Goal: Check status: Check status

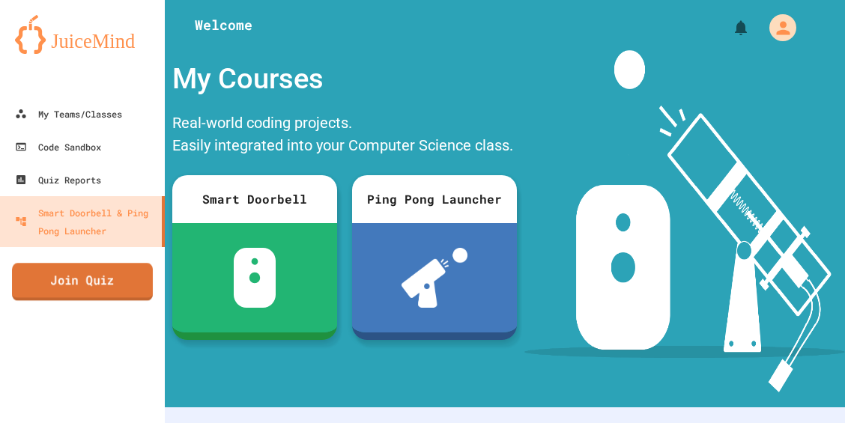
click at [81, 282] on link "Join Quiz" at bounding box center [82, 281] width 141 height 37
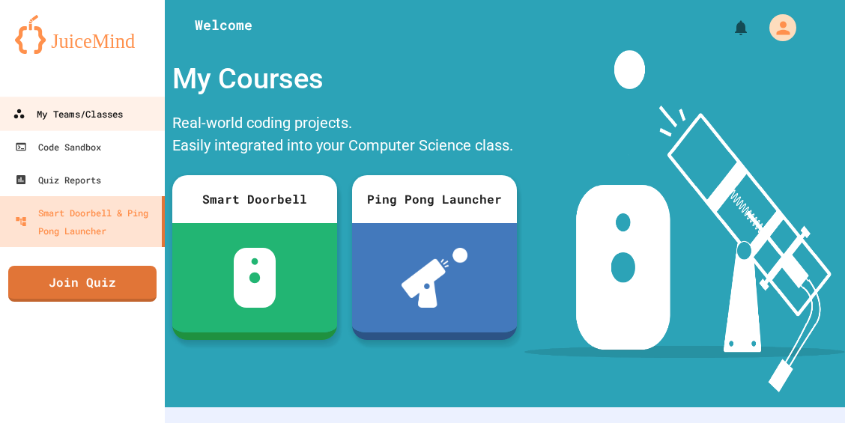
click at [116, 115] on div "My Teams/Classes" at bounding box center [68, 114] width 110 height 19
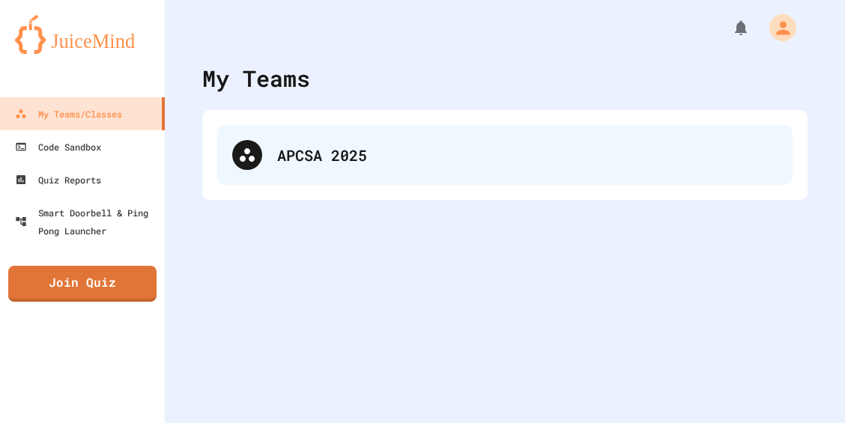
click at [455, 165] on div "APCSA 2025" at bounding box center [527, 155] width 500 height 22
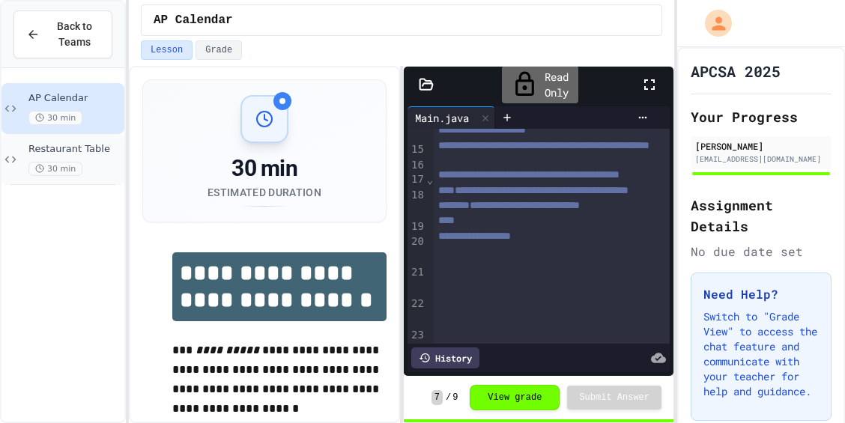
click at [85, 162] on div "30 min" at bounding box center [74, 169] width 93 height 14
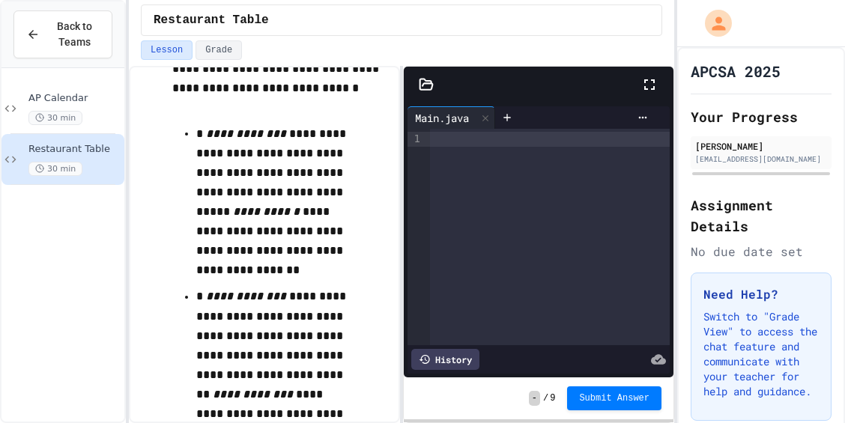
scroll to position [1273, 0]
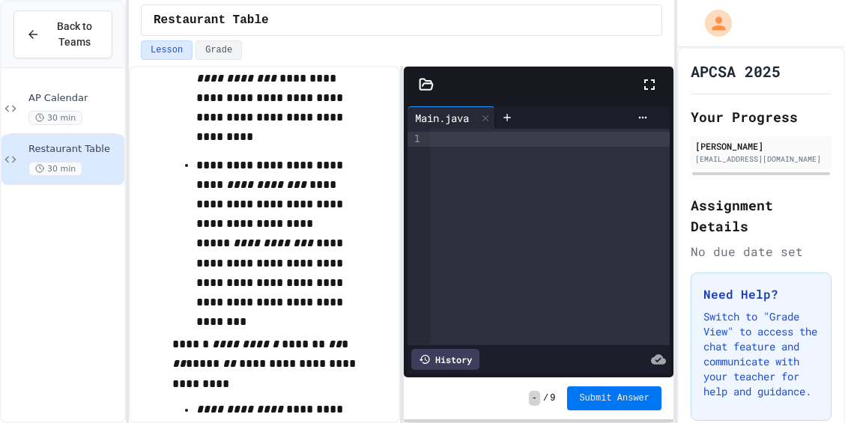
click at [638, 406] on button "Submit Answer" at bounding box center [614, 398] width 94 height 24
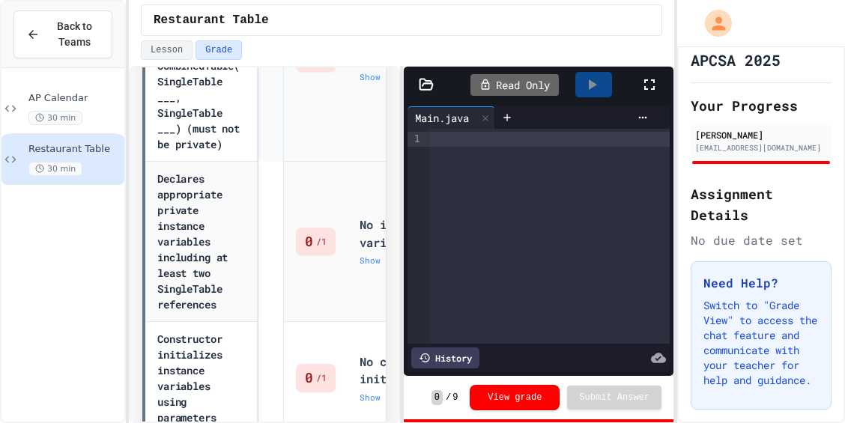
scroll to position [749, 0]
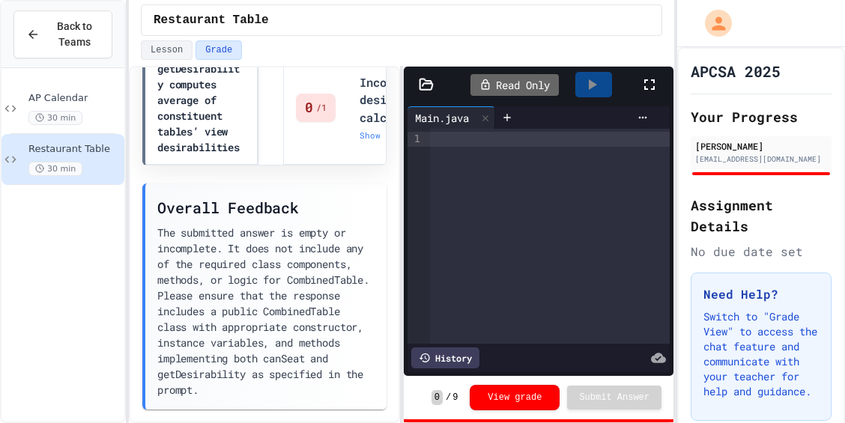
scroll to position [1578, 0]
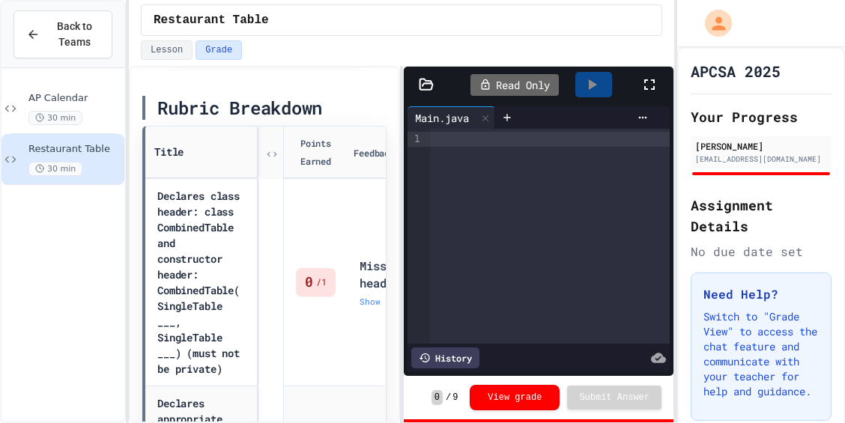
scroll to position [599, 0]
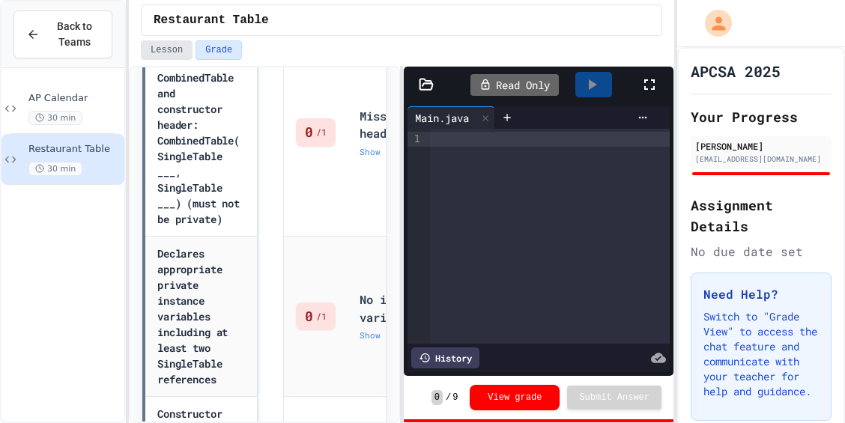
click at [156, 51] on button "Lesson" at bounding box center [167, 49] width 52 height 19
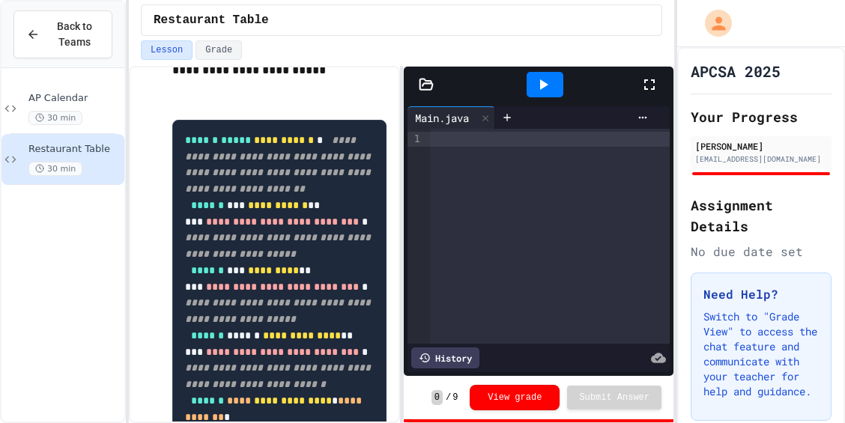
scroll to position [225, 0]
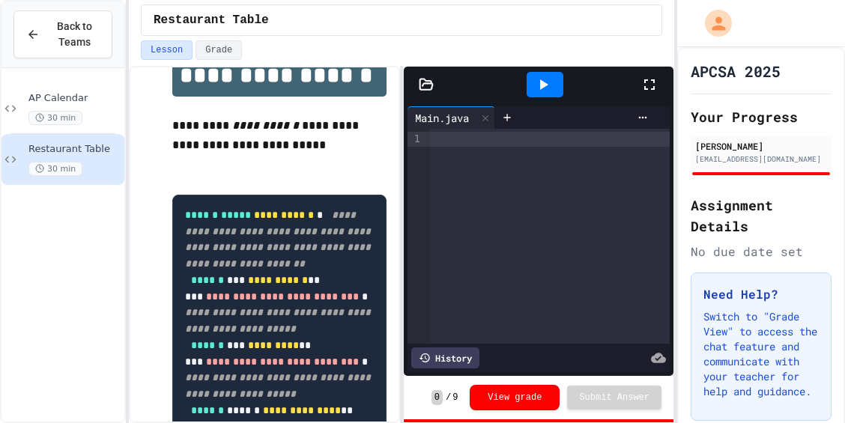
click at [553, 153] on div at bounding box center [550, 236] width 240 height 215
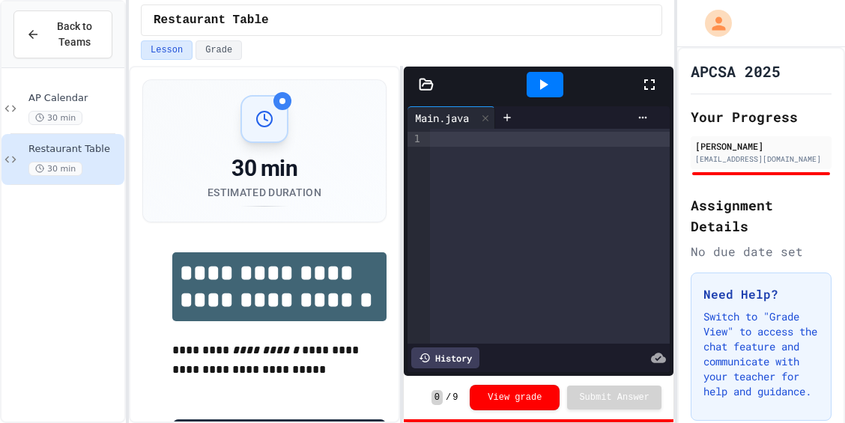
click at [574, 192] on div at bounding box center [550, 236] width 240 height 215
click at [208, 46] on button "Grade" at bounding box center [218, 49] width 46 height 19
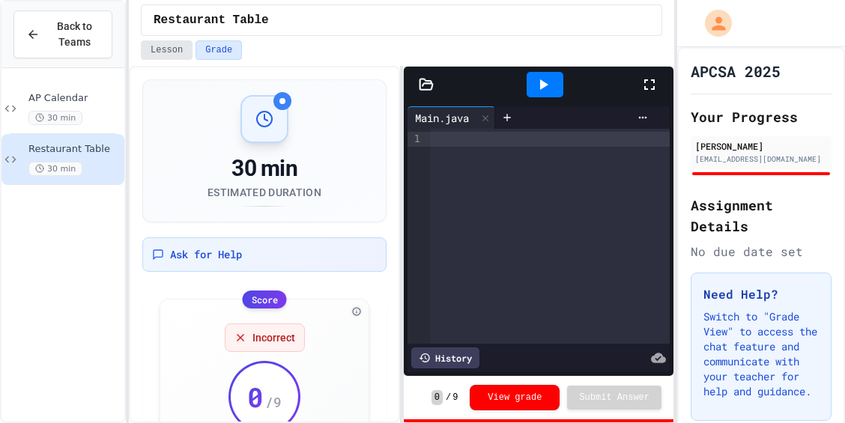
click at [155, 49] on button "Lesson" at bounding box center [167, 49] width 52 height 19
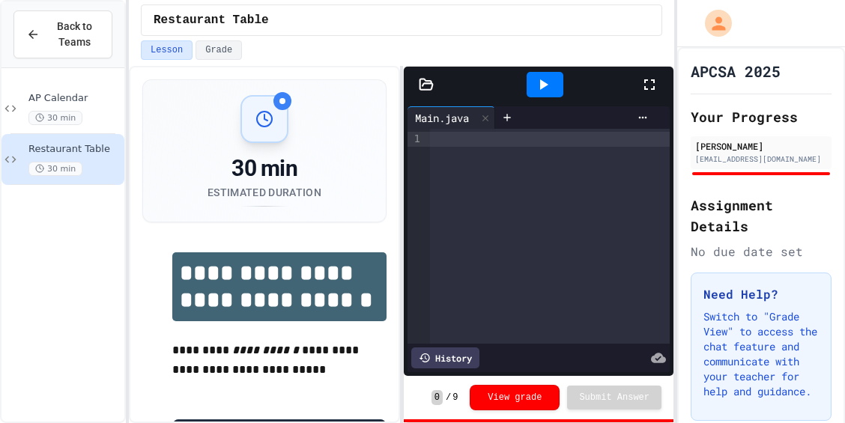
click at [163, 53] on button "Lesson" at bounding box center [167, 49] width 52 height 19
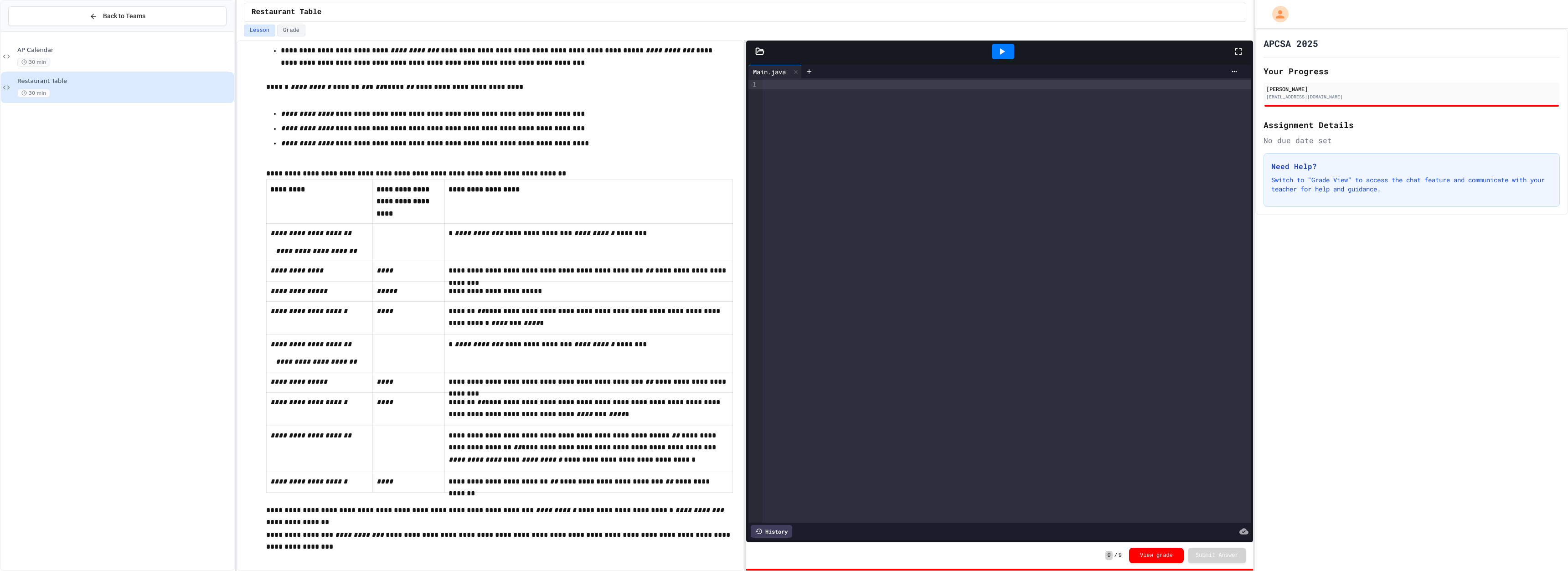
scroll to position [527, 0]
click at [514, 177] on div at bounding box center [1007, 301] width 488 height 444
click at [514, 81] on div "**********" at bounding box center [1000, 85] width 475 height 9
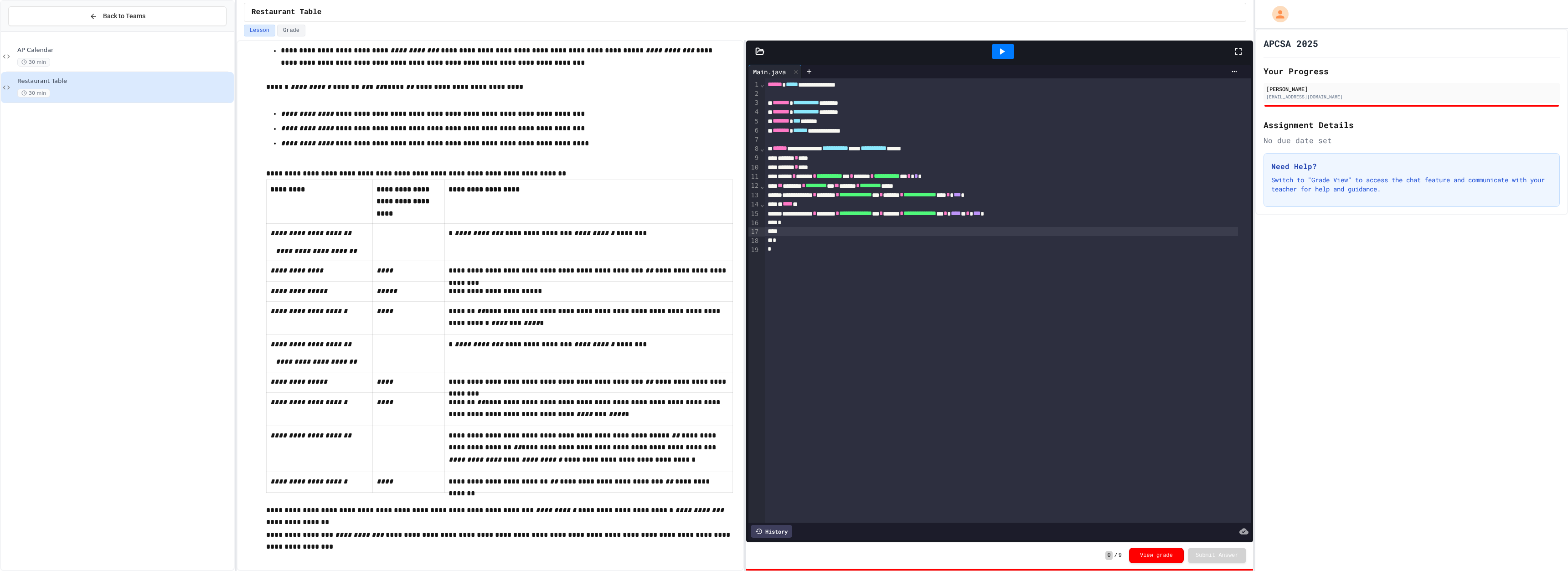
scroll to position [482, 0]
click at [514, 239] on div "*" at bounding box center [1001, 240] width 473 height 9
click at [514, 231] on div at bounding box center [1001, 231] width 473 height 9
click at [514, 236] on div "*" at bounding box center [1001, 231] width 473 height 9
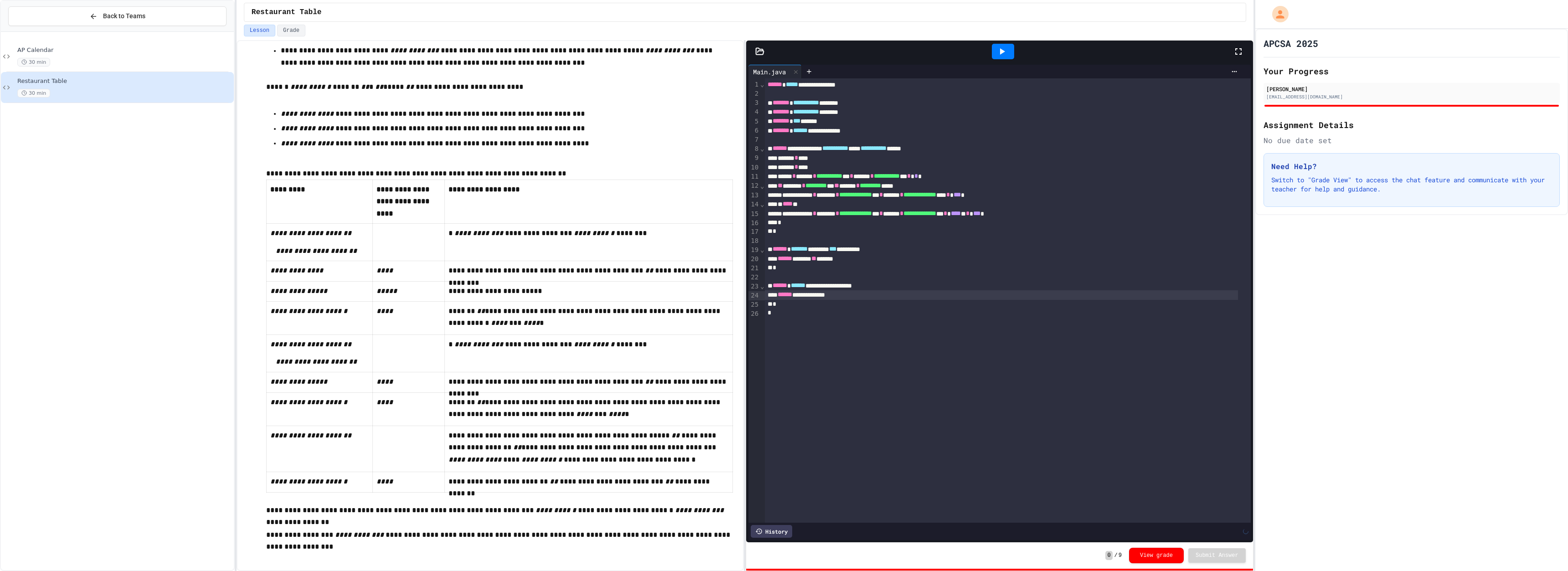
click at [514, 50] on div at bounding box center [1003, 51] width 23 height 15
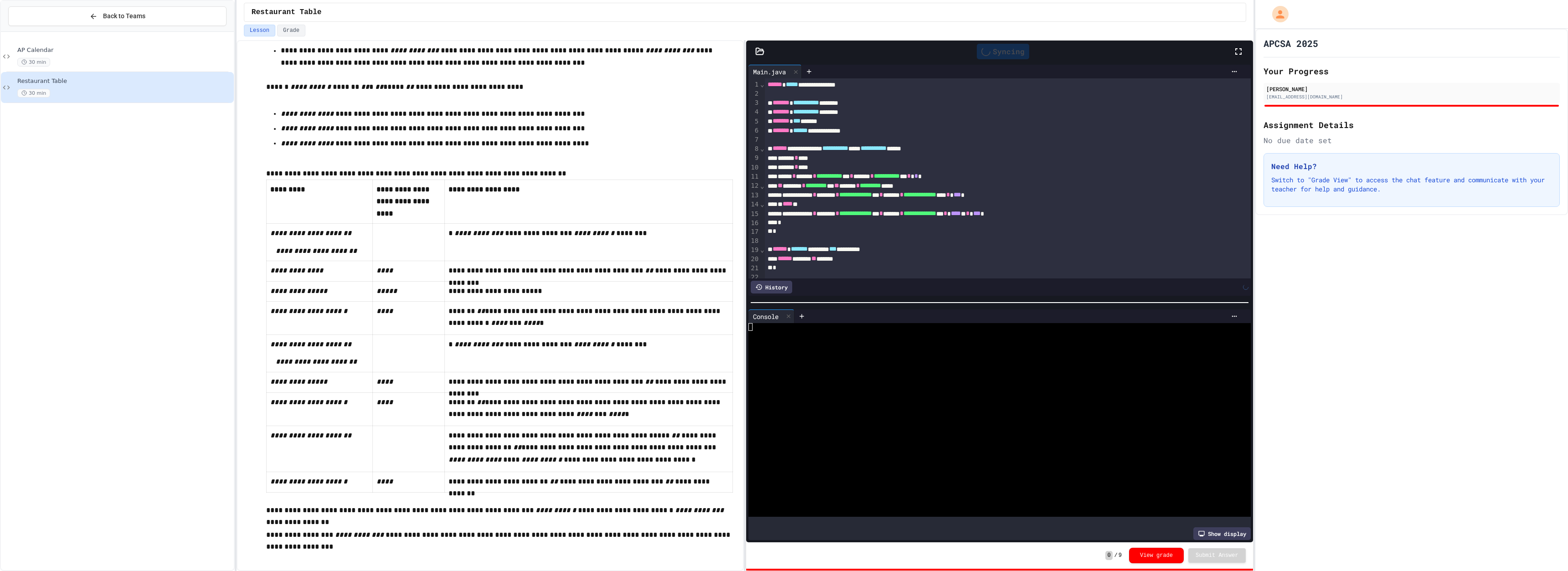
scroll to position [345, 0]
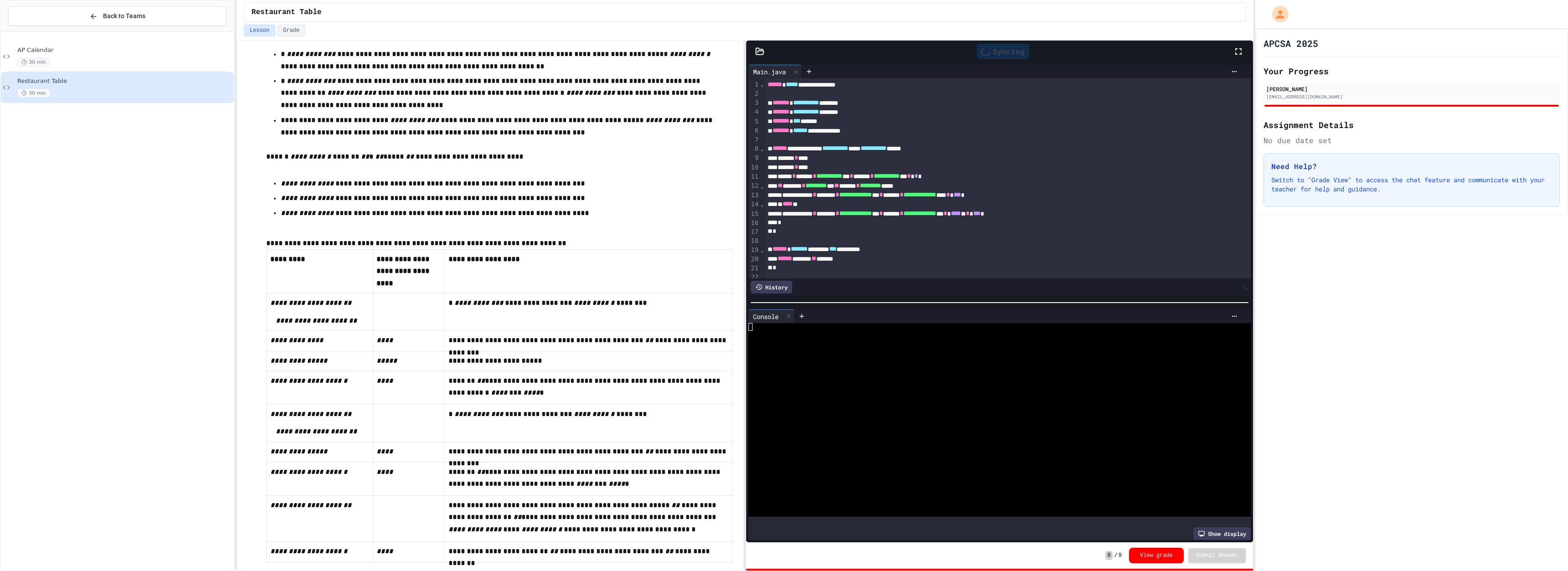
click at [514, 44] on div "Syncing" at bounding box center [1003, 51] width 52 height 15
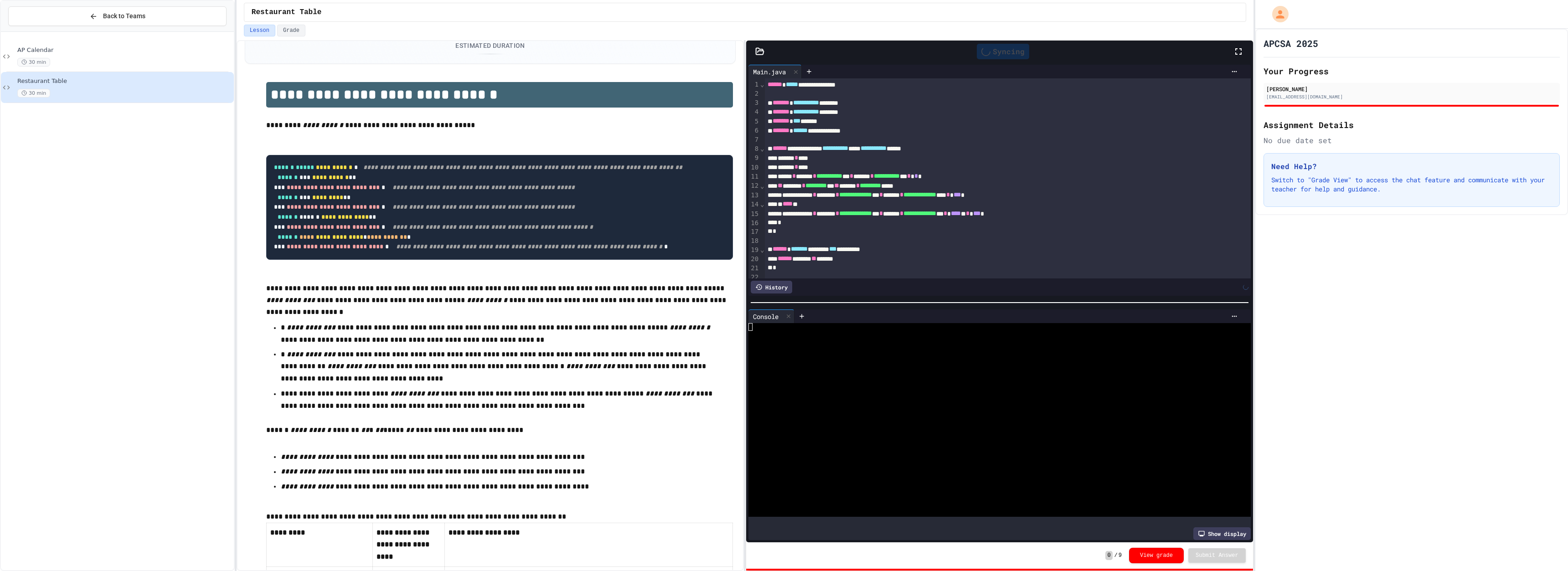
scroll to position [0, 0]
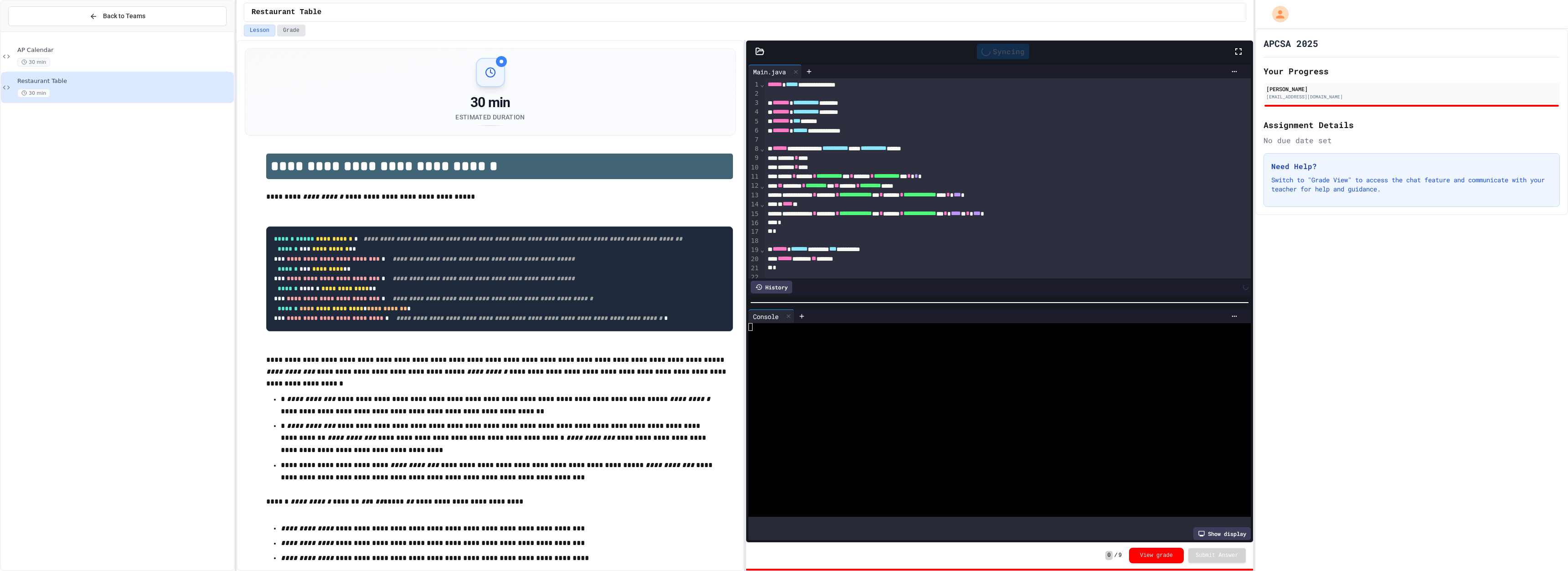
click at [300, 30] on button "Grade" at bounding box center [291, 30] width 28 height 12
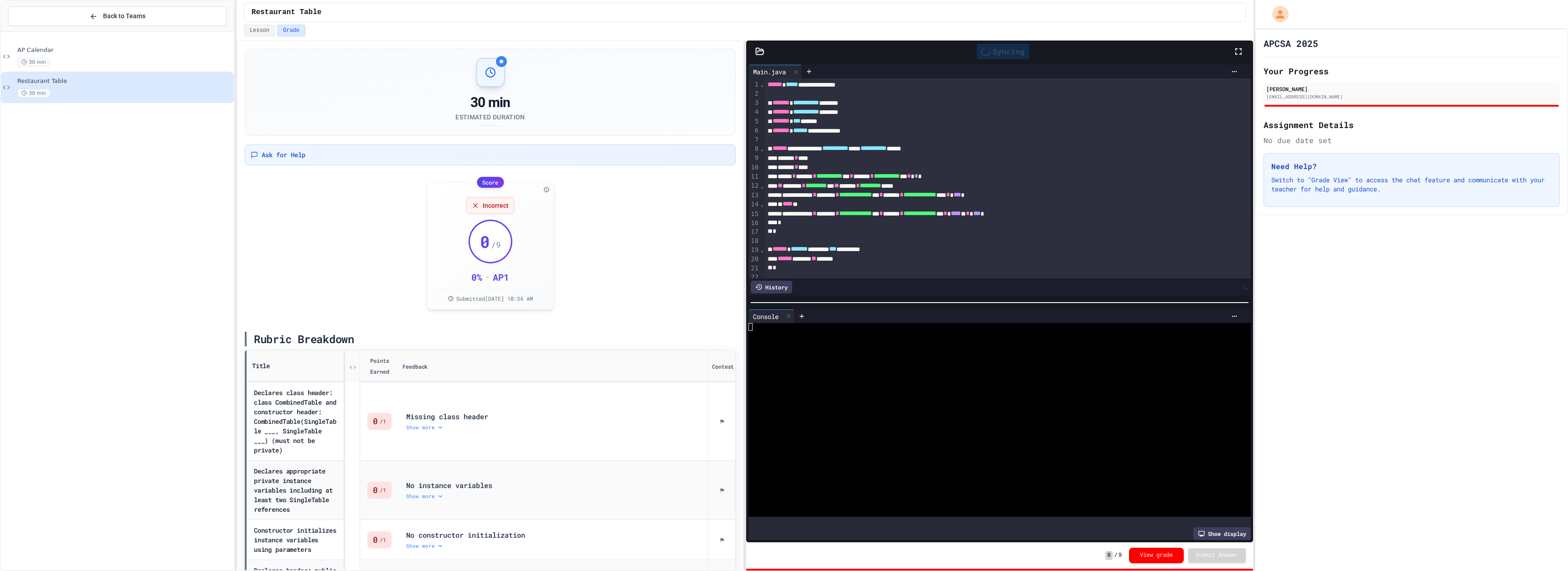
scroll to position [52, 0]
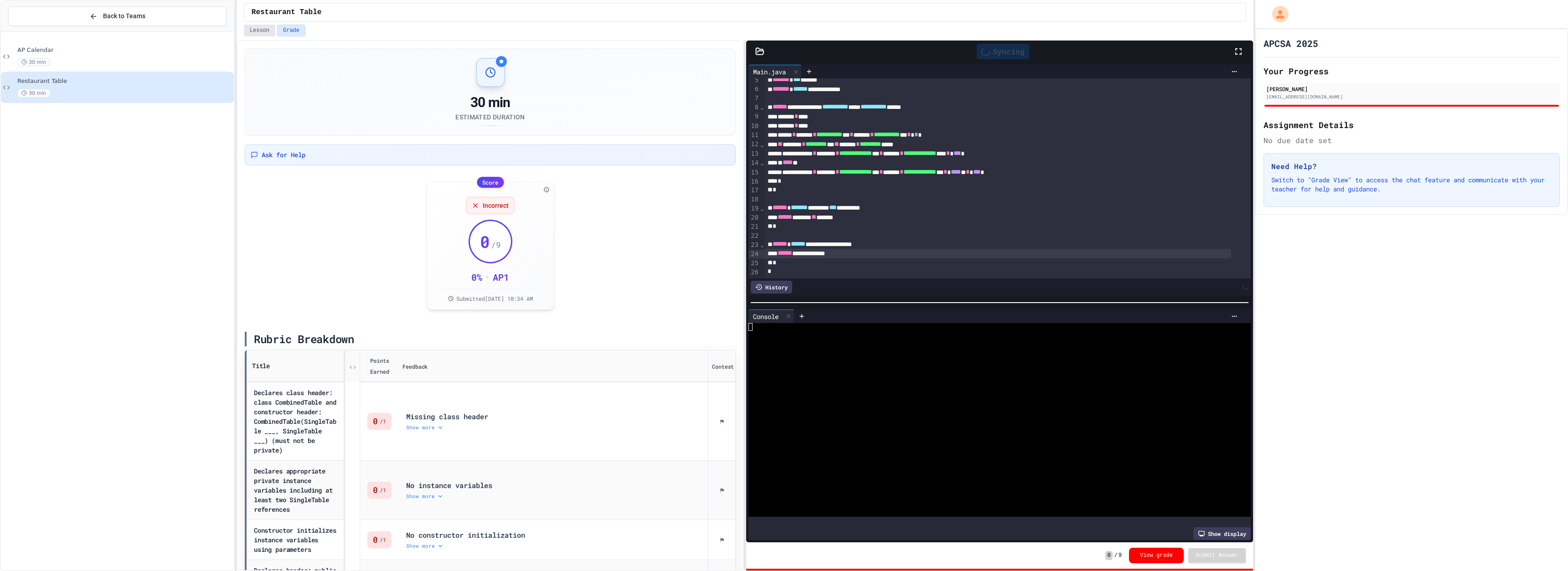
click at [268, 29] on button "Lesson" at bounding box center [260, 30] width 32 height 12
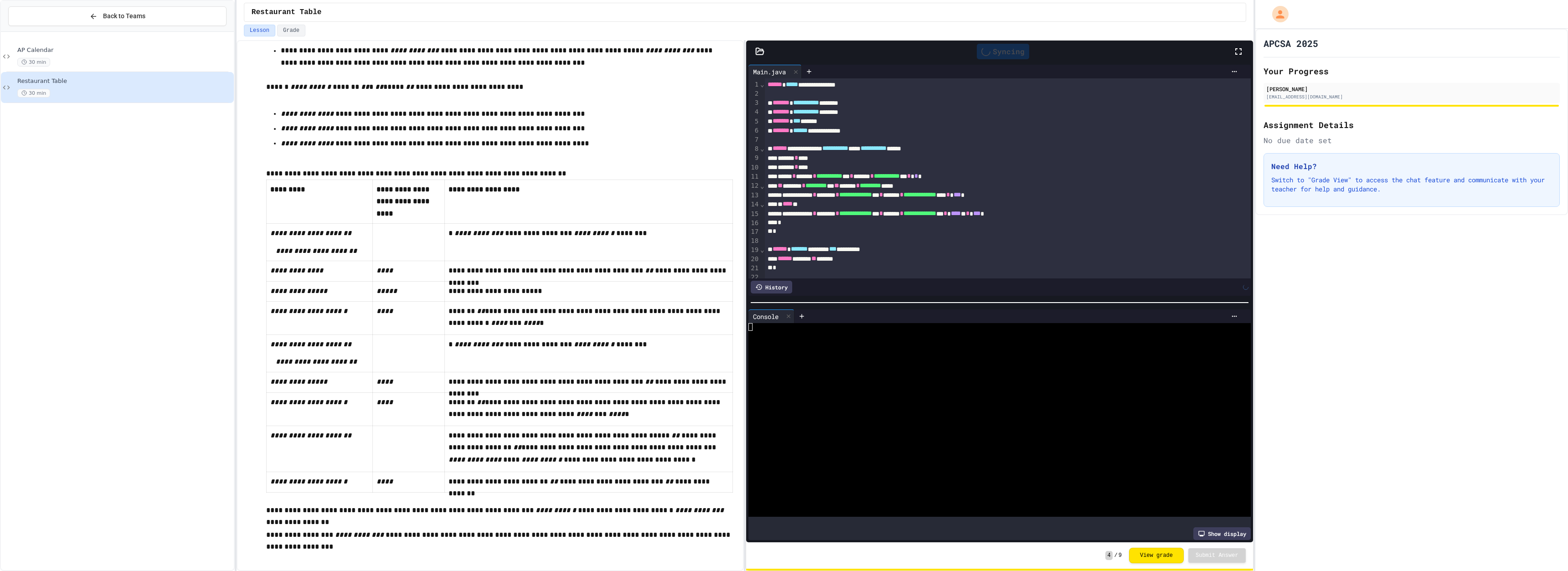
scroll to position [527, 0]
drag, startPoint x: 270, startPoint y: 442, endPoint x: 335, endPoint y: 446, distance: 65.1
click at [335, 257] on td "**********" at bounding box center [319, 449] width 106 height 46
click at [514, 257] on button "View grade" at bounding box center [1157, 555] width 55 height 15
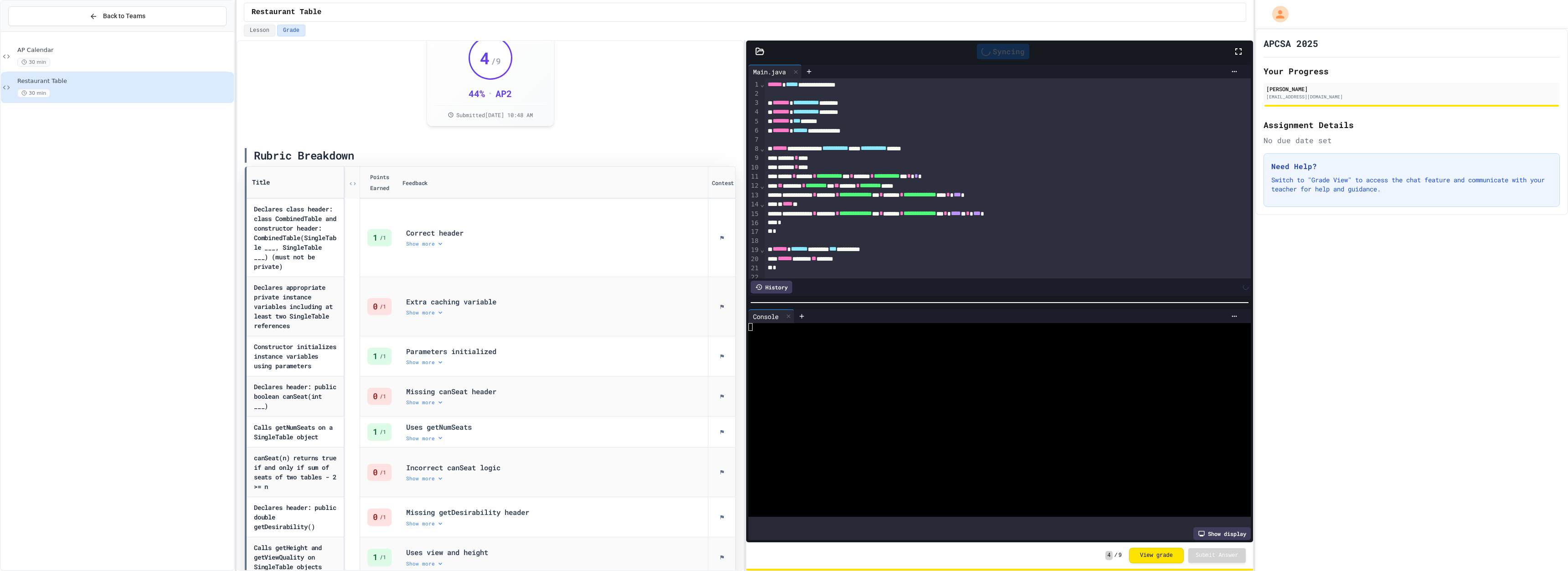
scroll to position [320, 0]
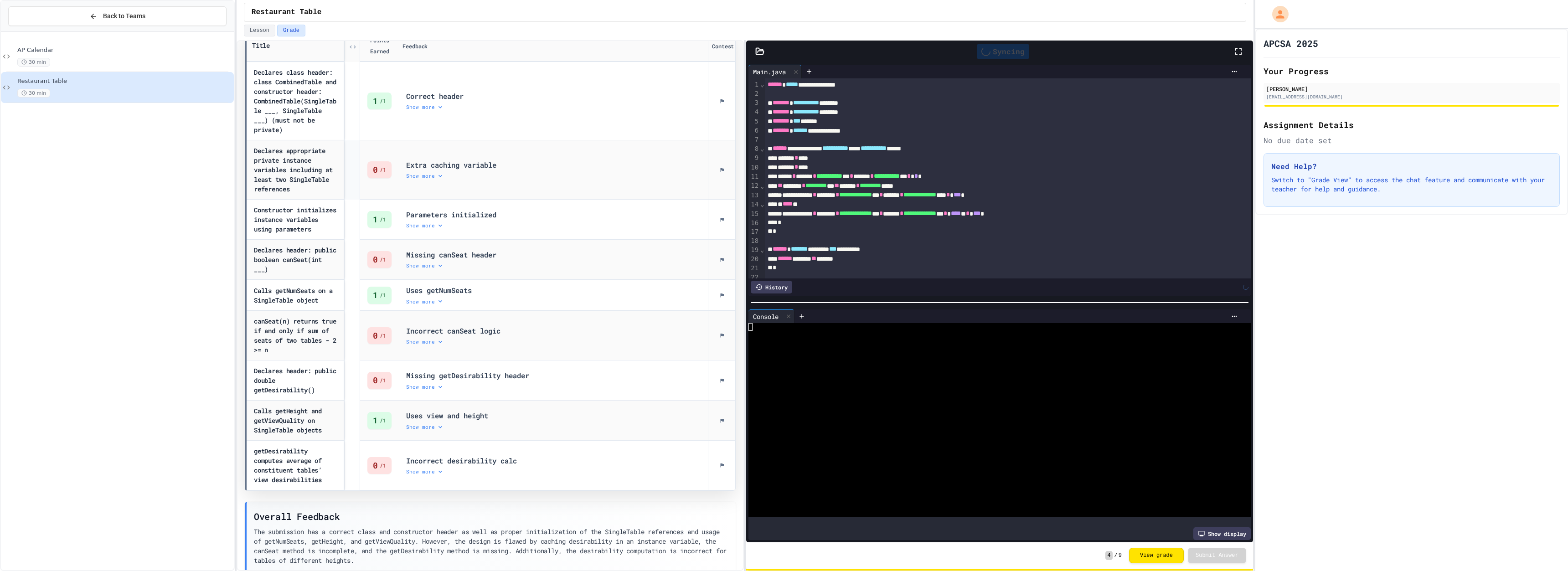
click at [423, 180] on div "Show more" at bounding box center [553, 176] width 295 height 7
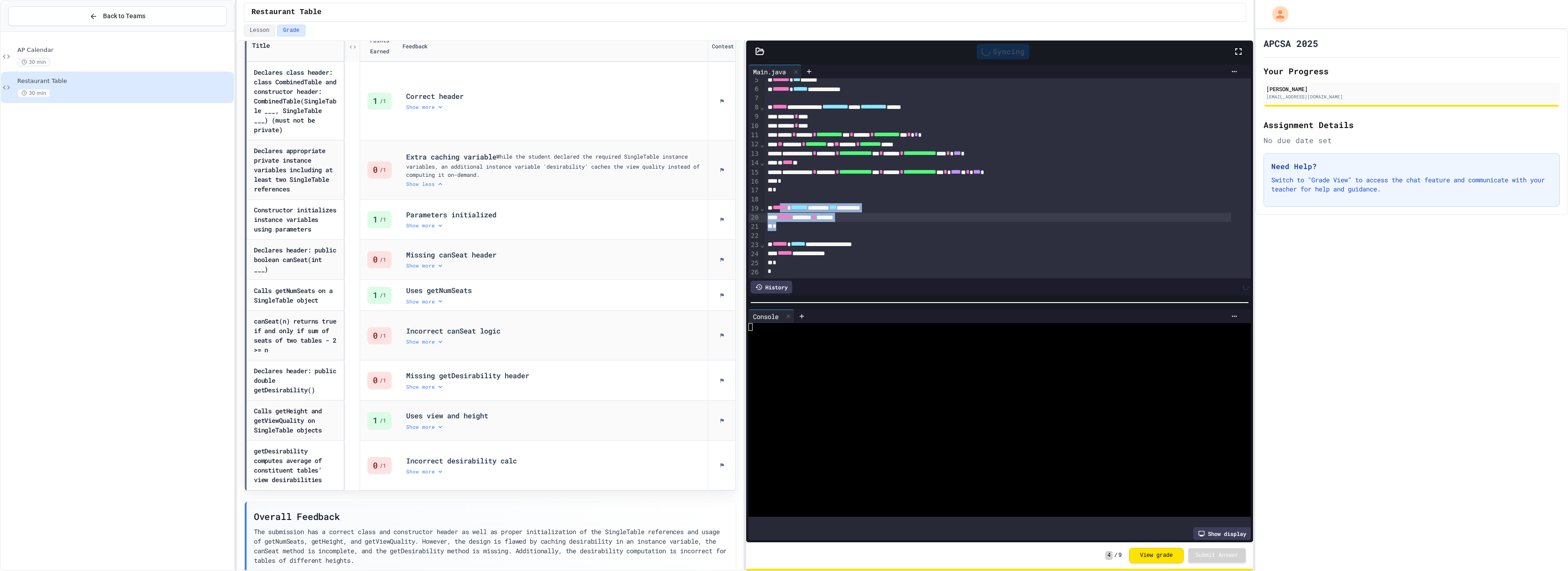
scroll to position [52, 0]
drag, startPoint x: 785, startPoint y: 197, endPoint x: 789, endPoint y: 215, distance: 18.4
click at [514, 224] on div "**********" at bounding box center [1008, 158] width 486 height 241
click at [514, 195] on div at bounding box center [1008, 199] width 486 height 9
click at [514, 249] on div "**********" at bounding box center [998, 253] width 466 height 9
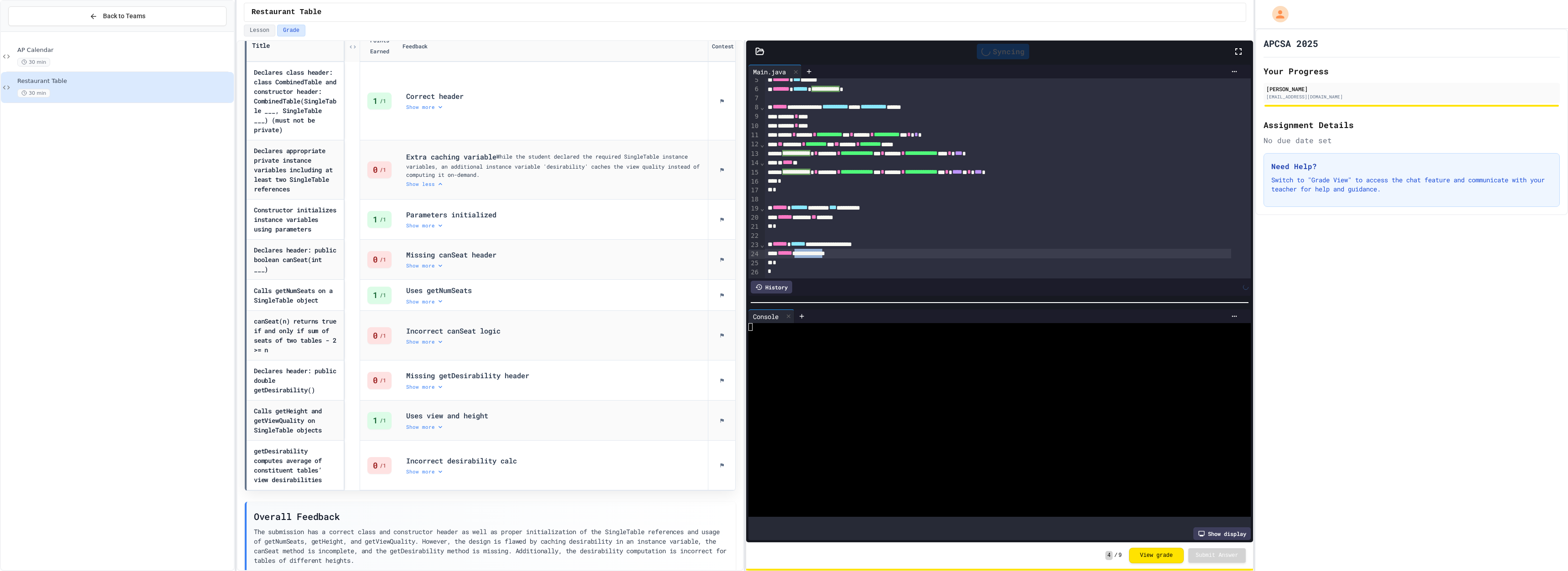
click at [514, 249] on div "**********" at bounding box center [998, 253] width 466 height 9
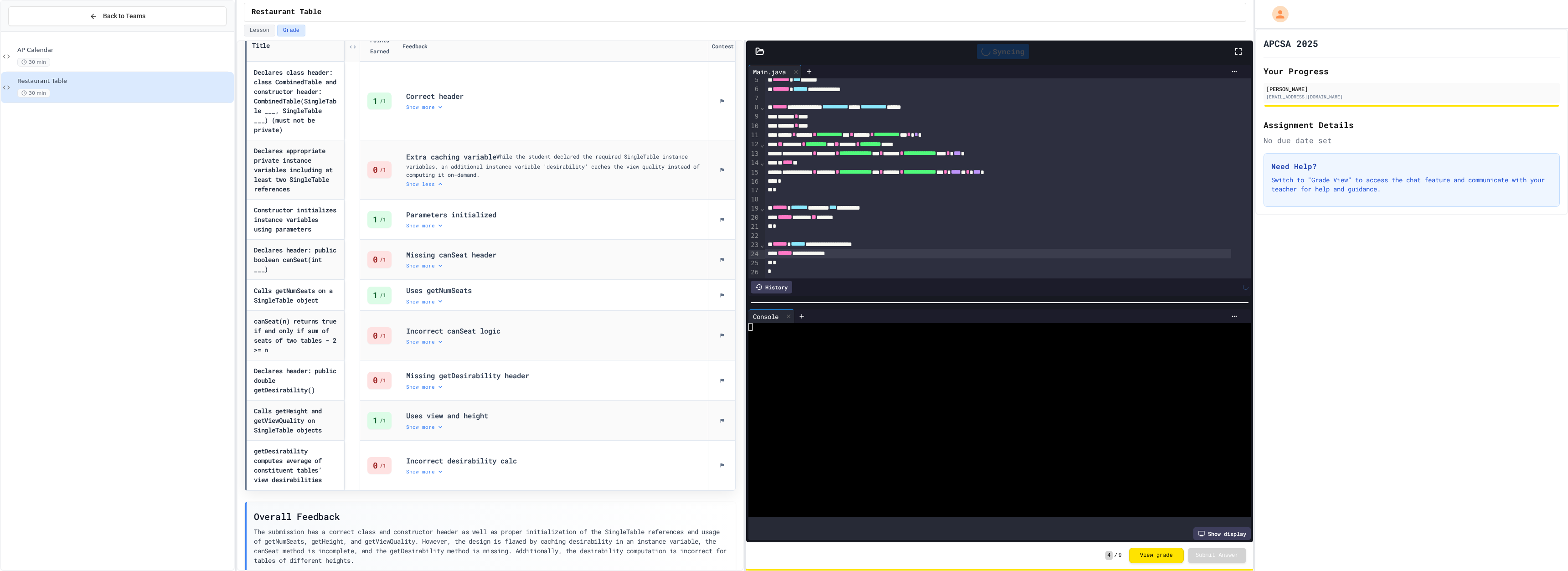
click at [514, 249] on div "**********" at bounding box center [998, 253] width 466 height 9
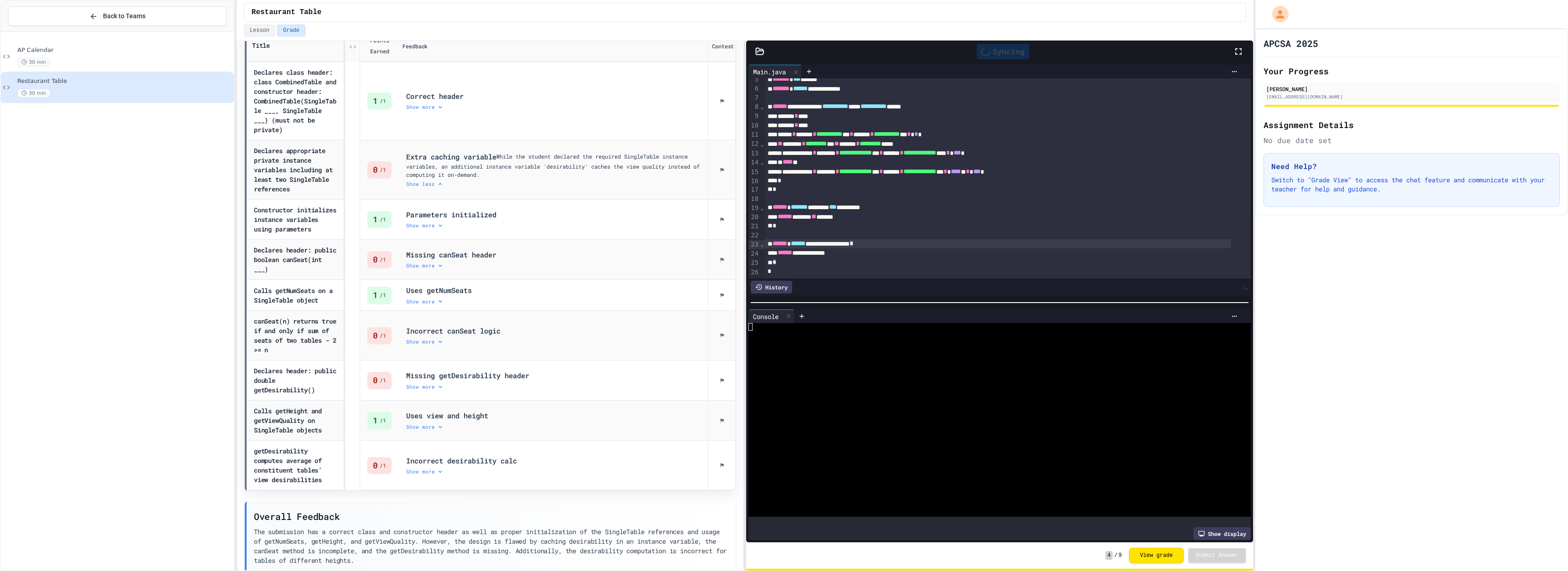
click at [514, 239] on div "**********" at bounding box center [998, 243] width 466 height 9
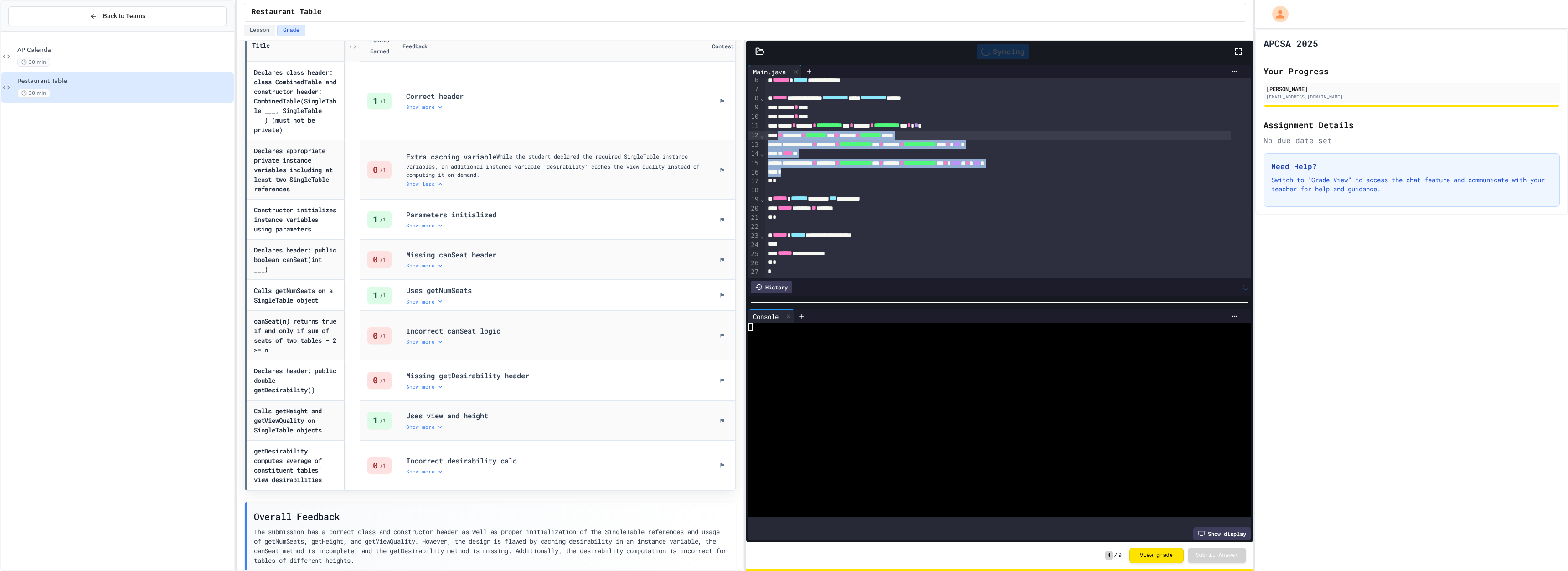
drag, startPoint x: 788, startPoint y: 171, endPoint x: 780, endPoint y: 135, distance: 36.9
click at [514, 135] on div "**********" at bounding box center [1008, 153] width 486 height 250
click at [514, 249] on div "**********" at bounding box center [998, 253] width 466 height 9
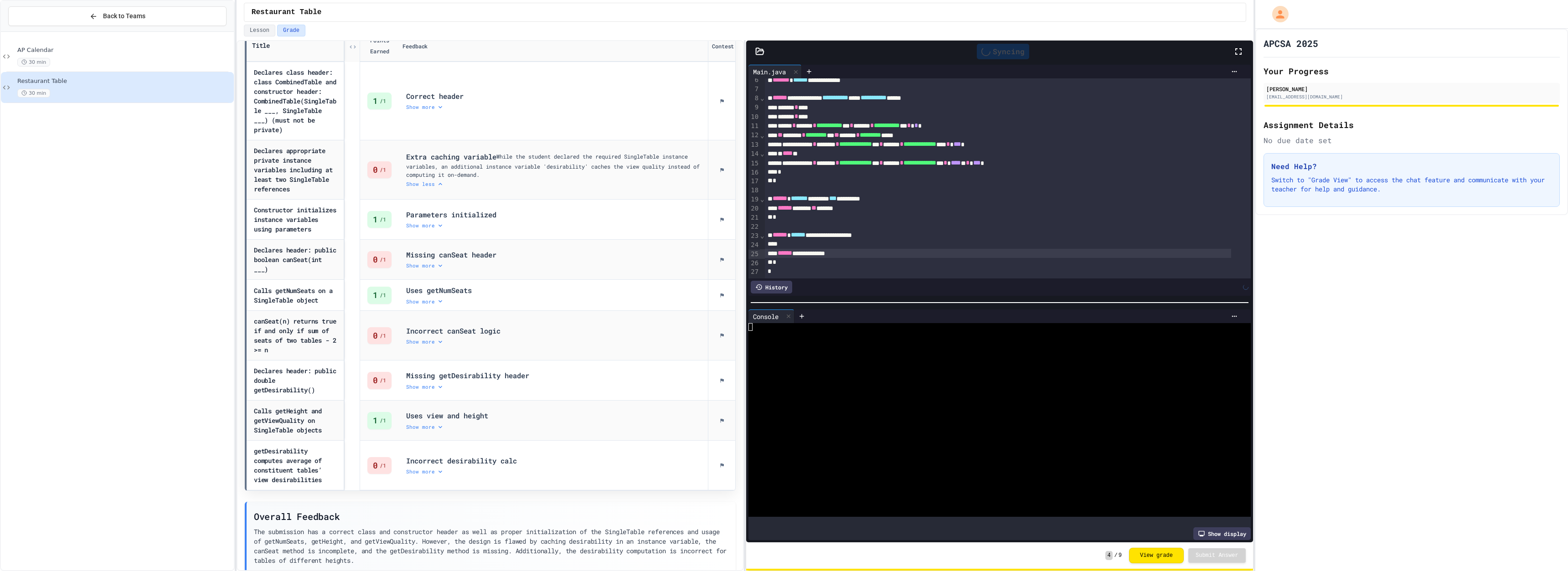
click at [514, 247] on div at bounding box center [998, 244] width 466 height 9
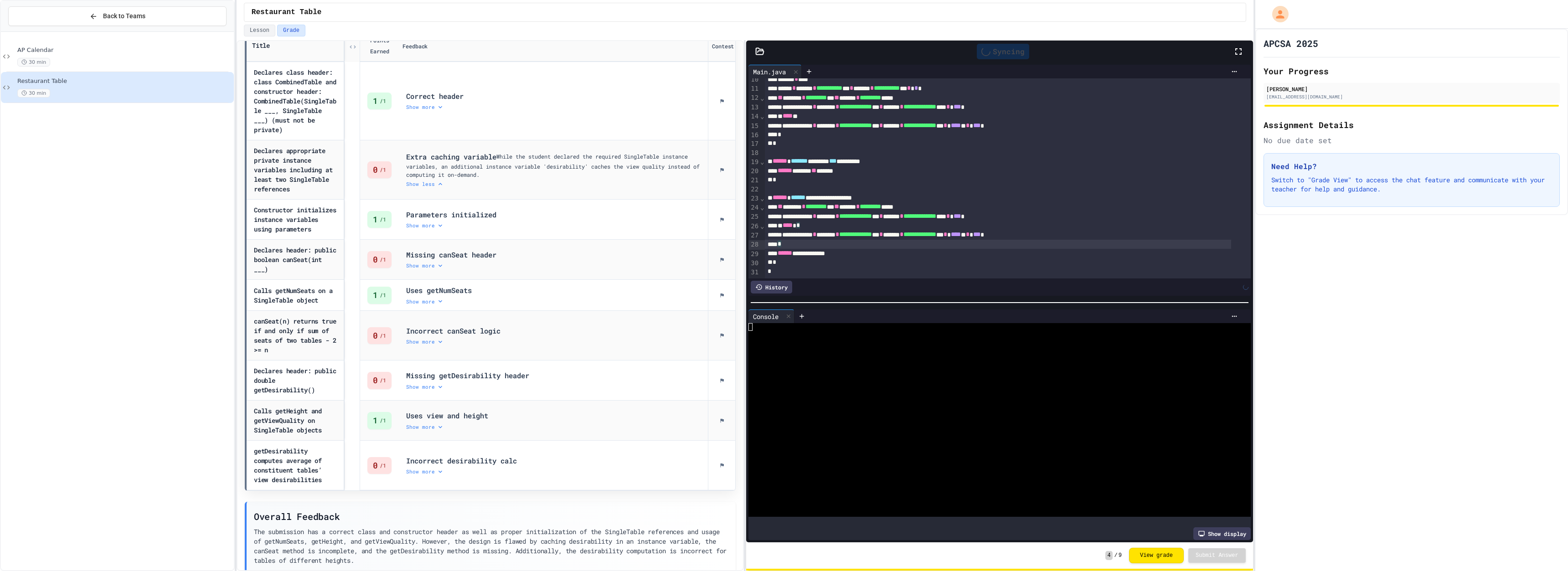
scroll to position [0, 0]
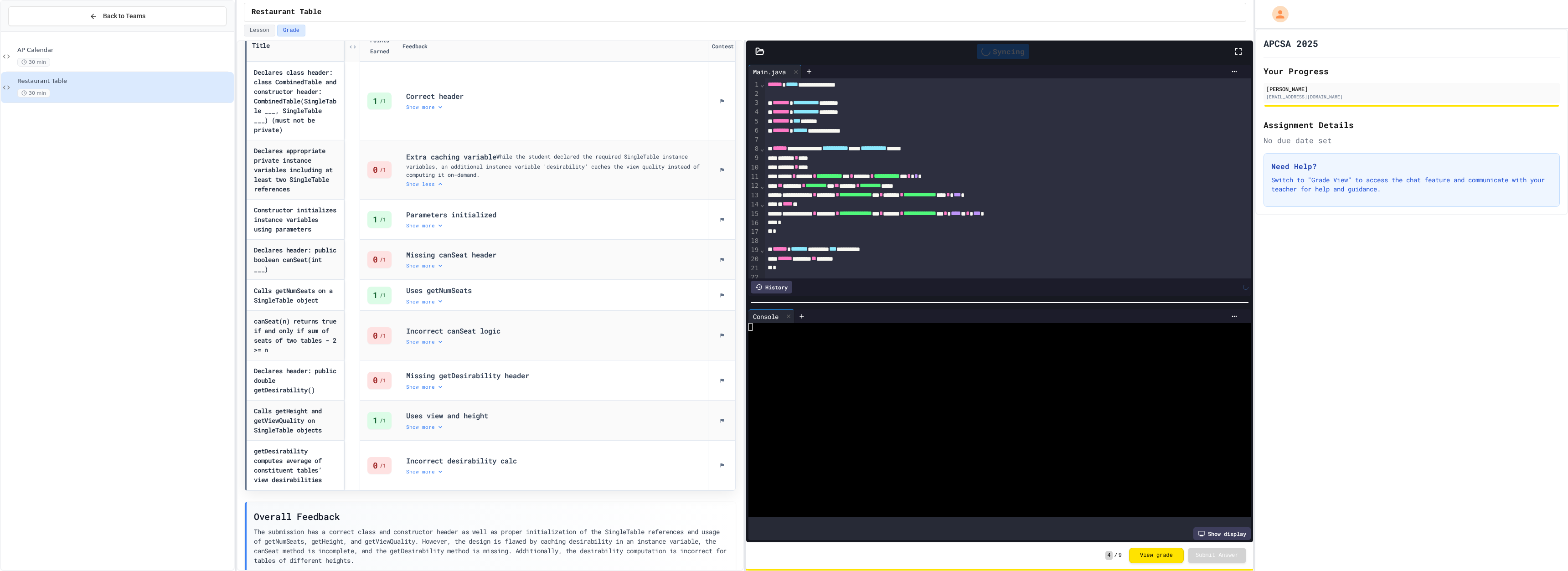
click at [514, 198] on div "**********" at bounding box center [998, 195] width 466 height 9
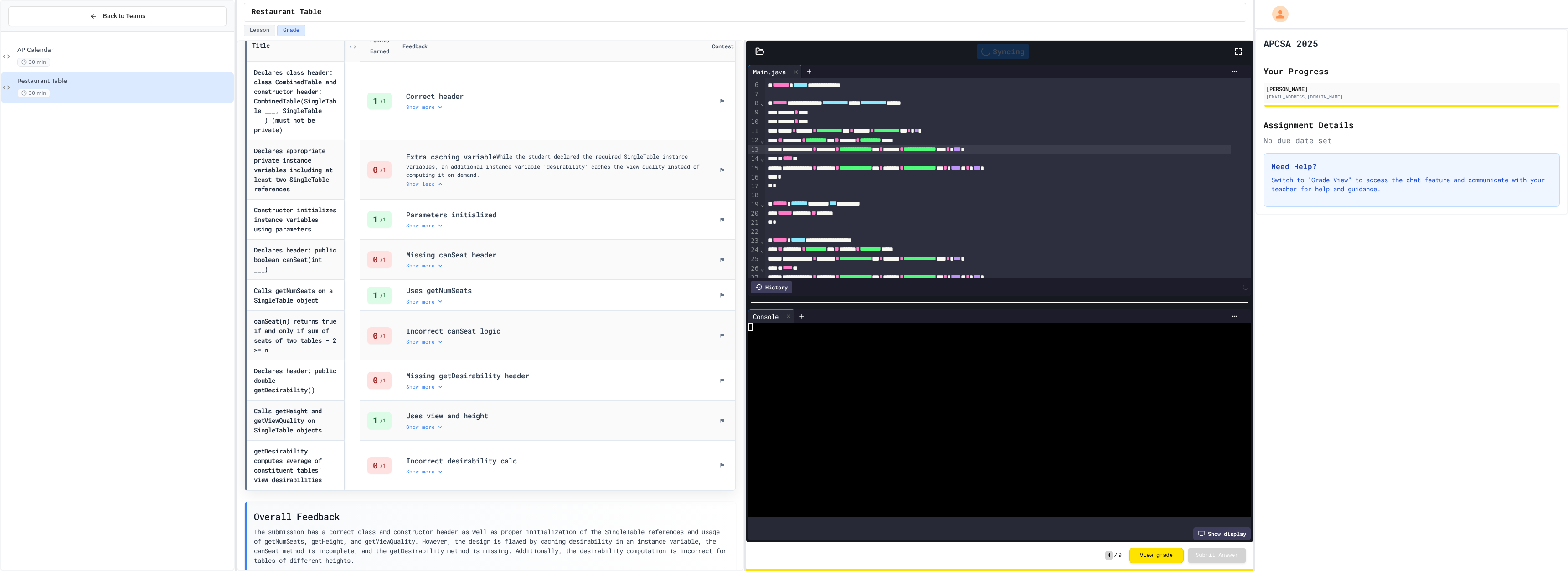
scroll to position [98, 0]
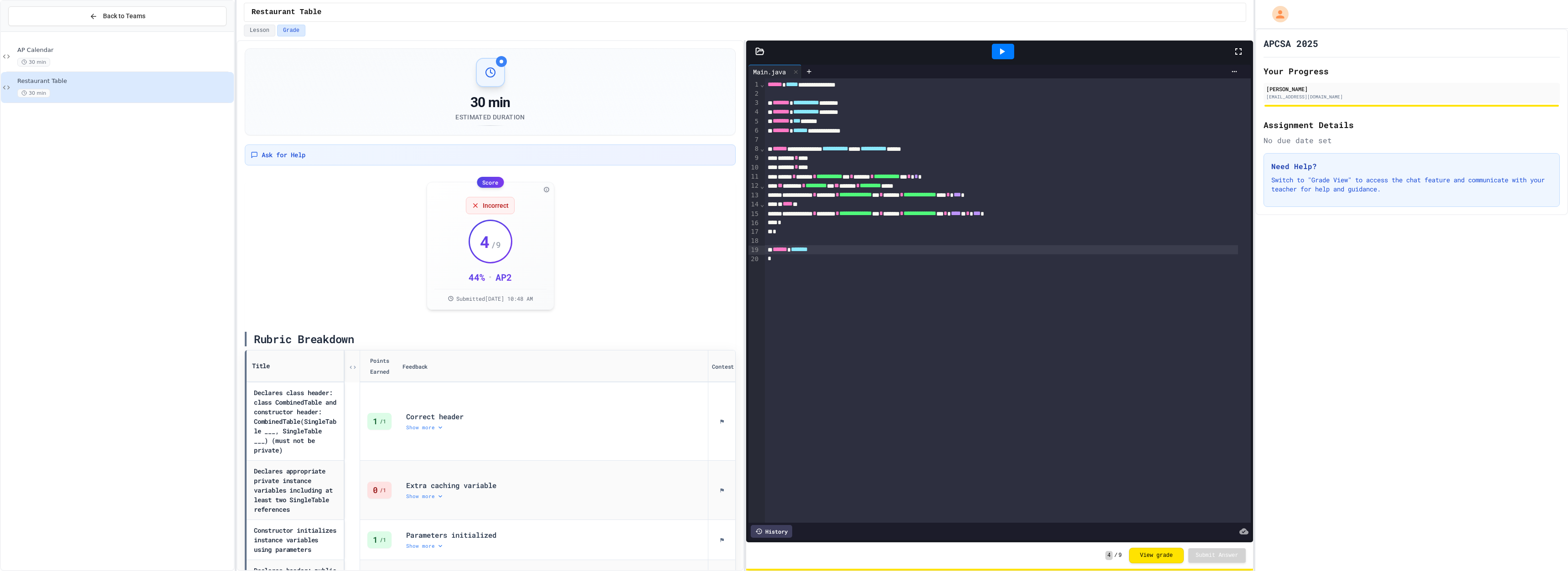
click at [860, 253] on div "****** *******" at bounding box center [1001, 250] width 473 height 9
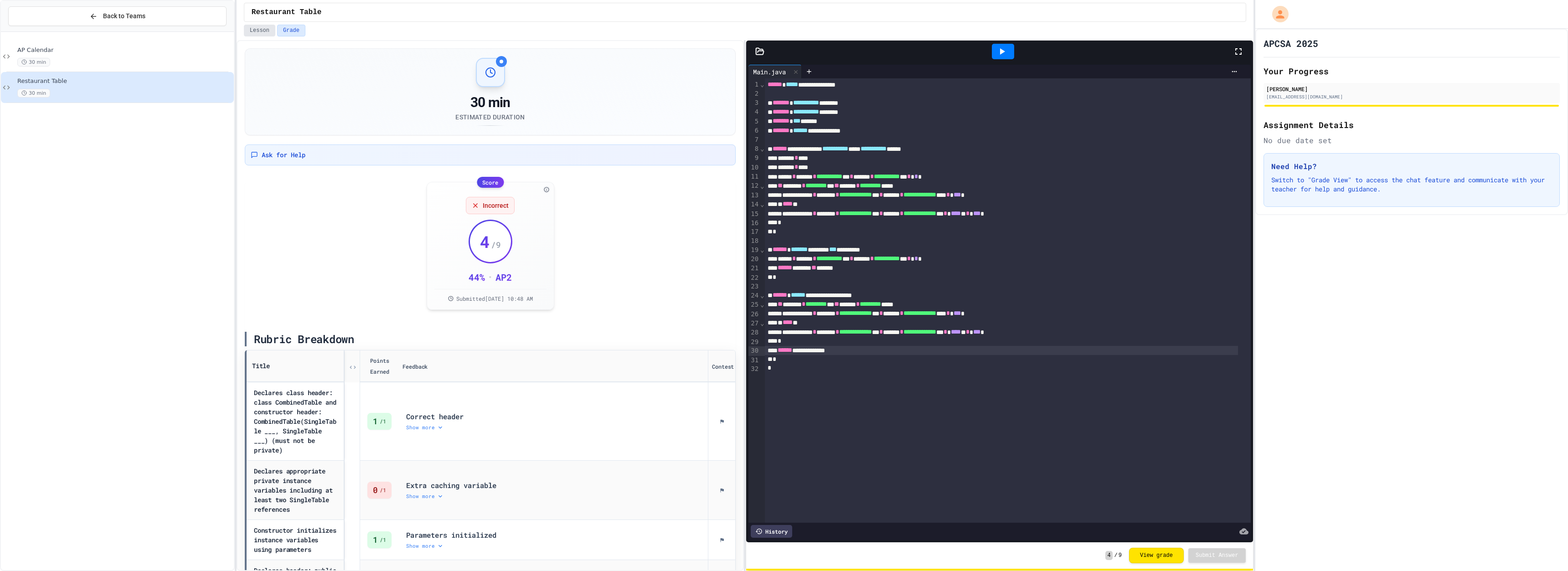
click at [264, 35] on button "Lesson" at bounding box center [260, 30] width 32 height 12
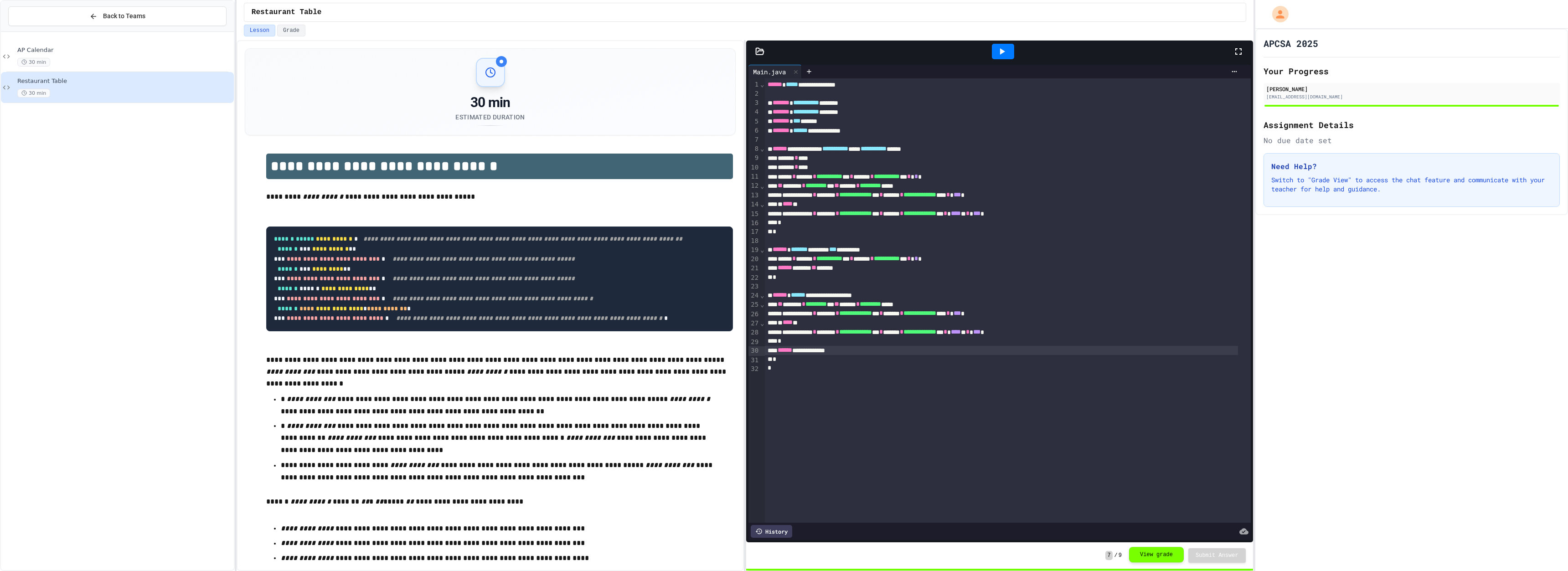
click at [1184, 549] on button "View grade" at bounding box center [1157, 555] width 55 height 15
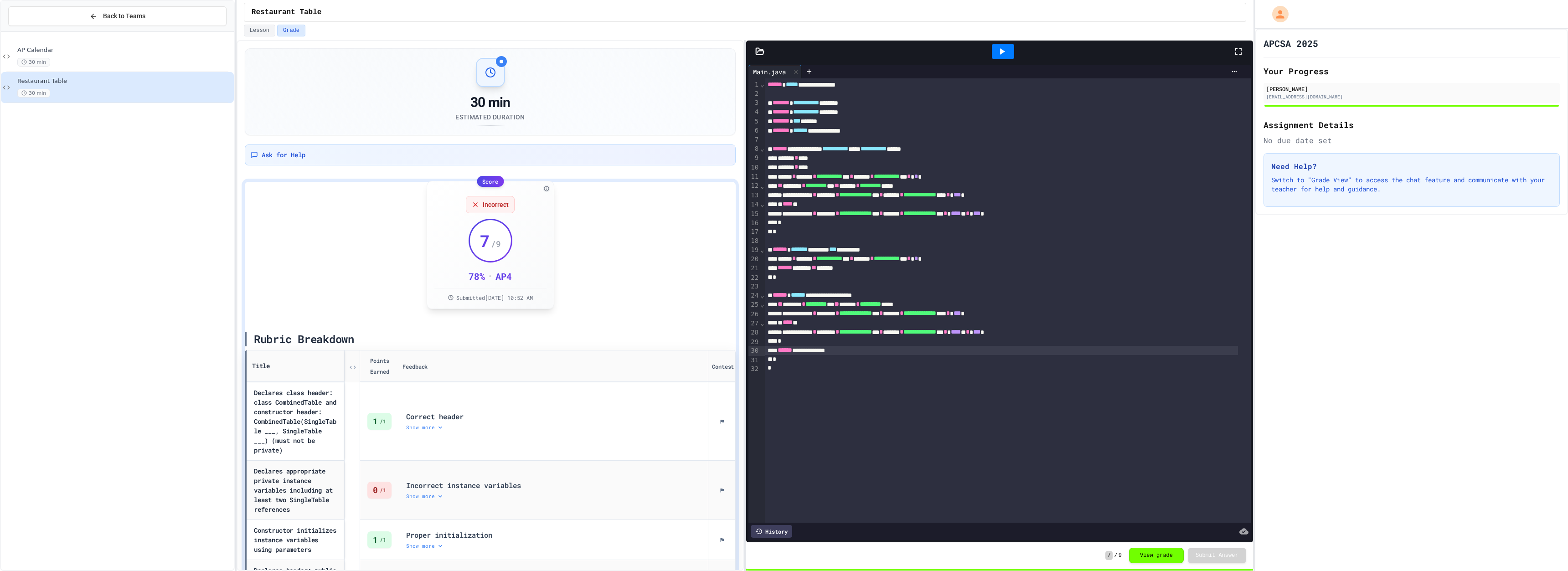
scroll to position [137, 0]
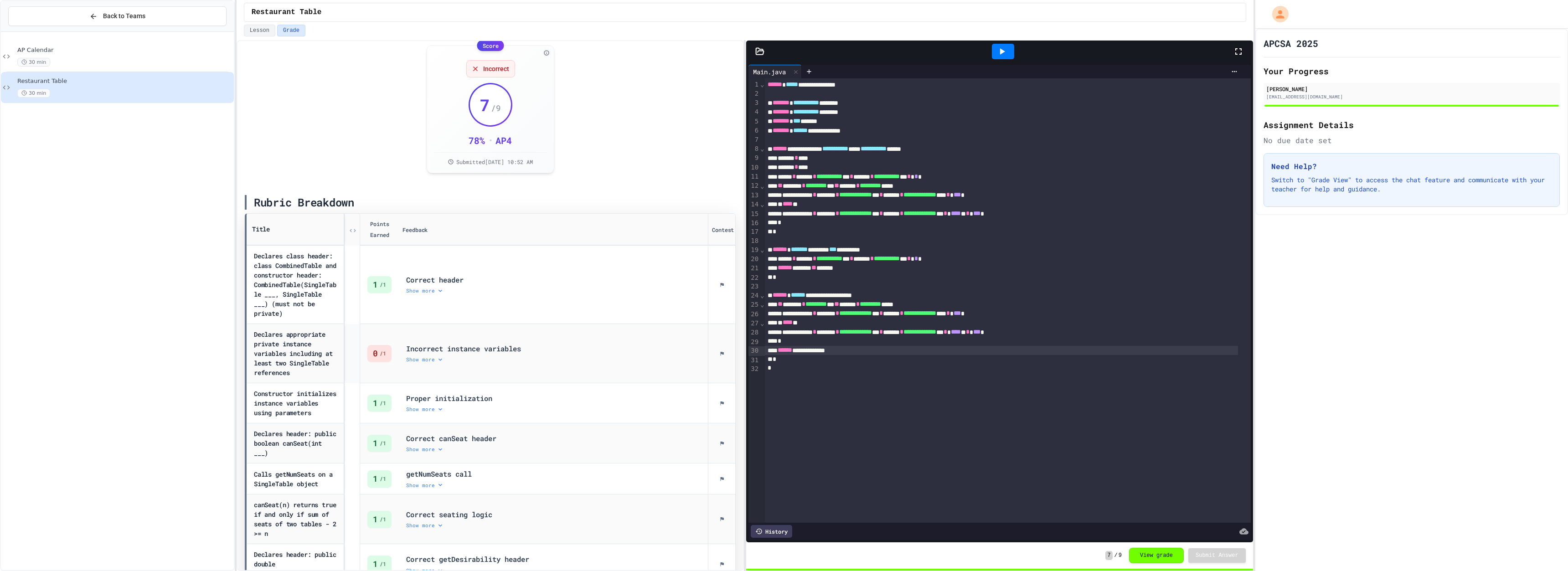
click at [418, 363] on div "Show more" at bounding box center [553, 360] width 295 height 7
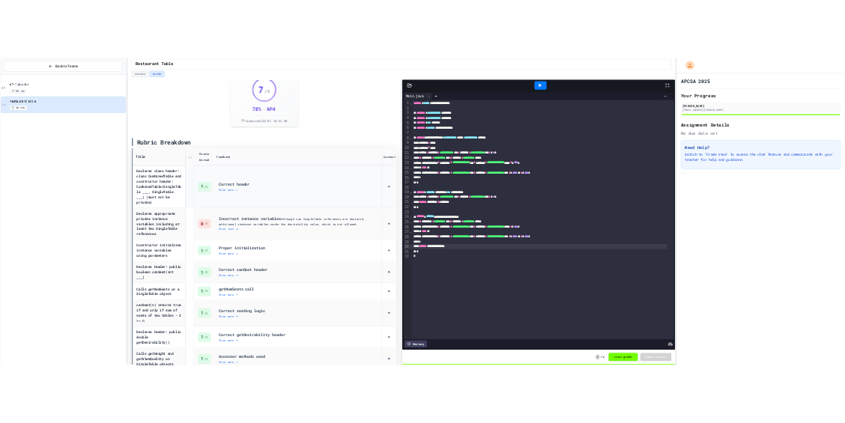
scroll to position [586, 0]
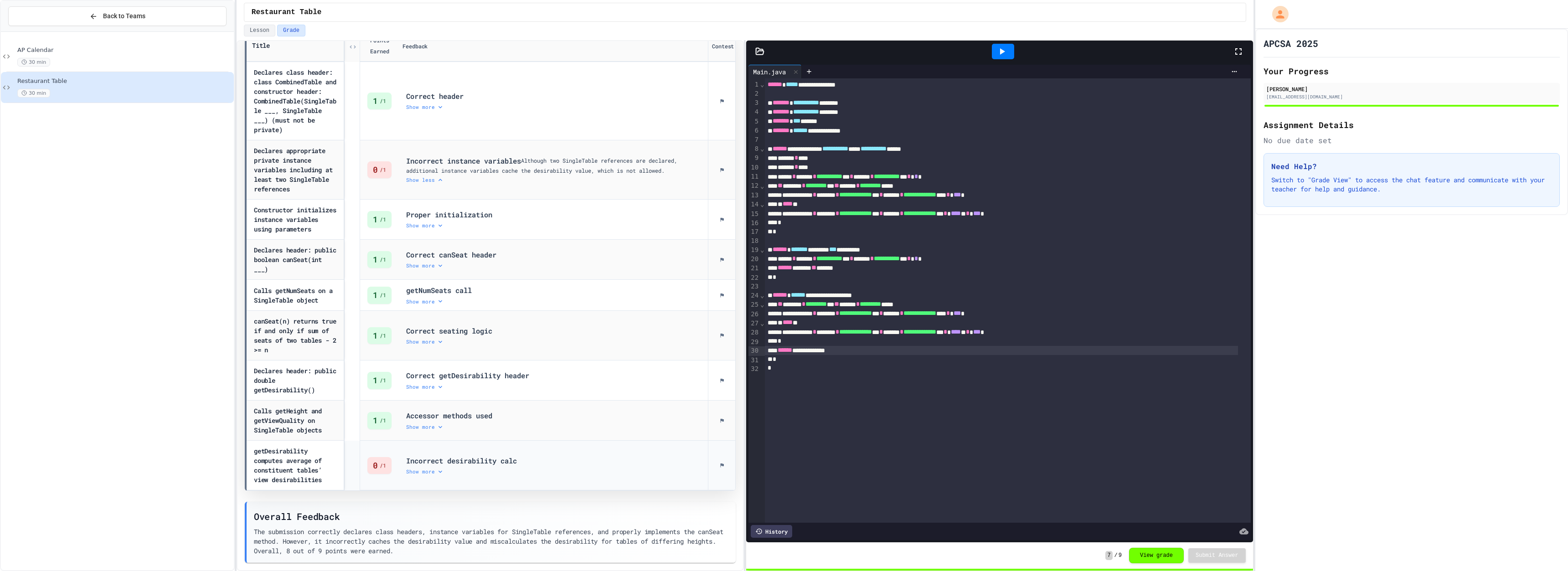
drag, startPoint x: 425, startPoint y: 471, endPoint x: 431, endPoint y: 469, distance: 6.3
click at [426, 470] on div "Show more" at bounding box center [553, 472] width 295 height 7
drag, startPoint x: 768, startPoint y: 352, endPoint x: 745, endPoint y: 353, distance: 23.0
